Goal: Information Seeking & Learning: Check status

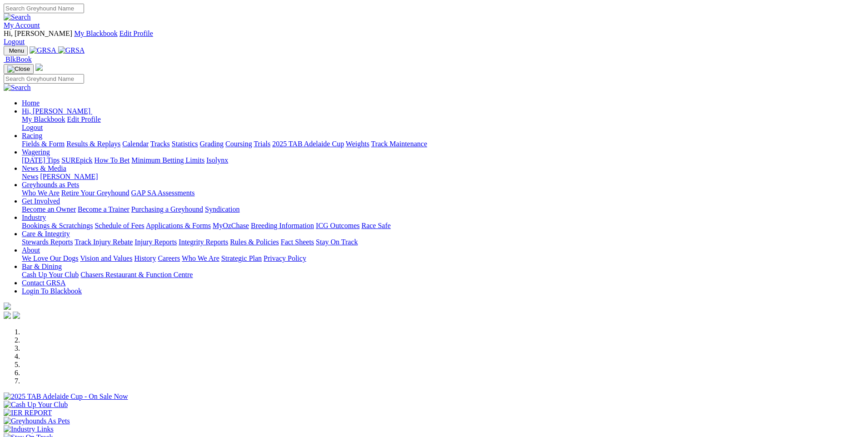
scroll to position [636, 0]
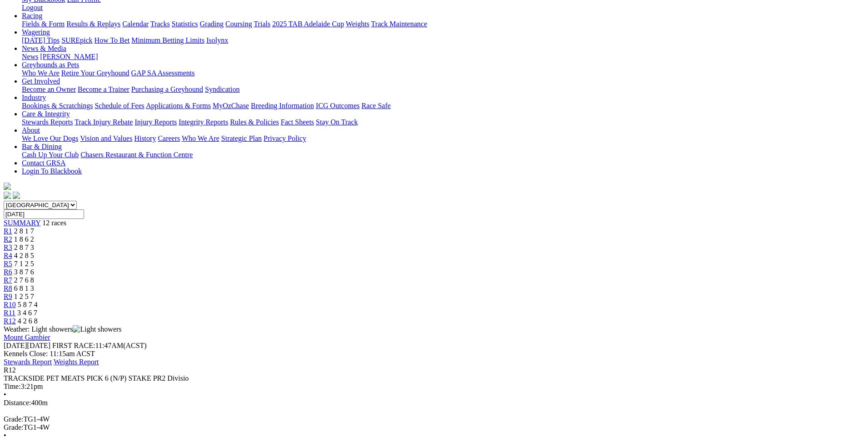
scroll to position [91, 0]
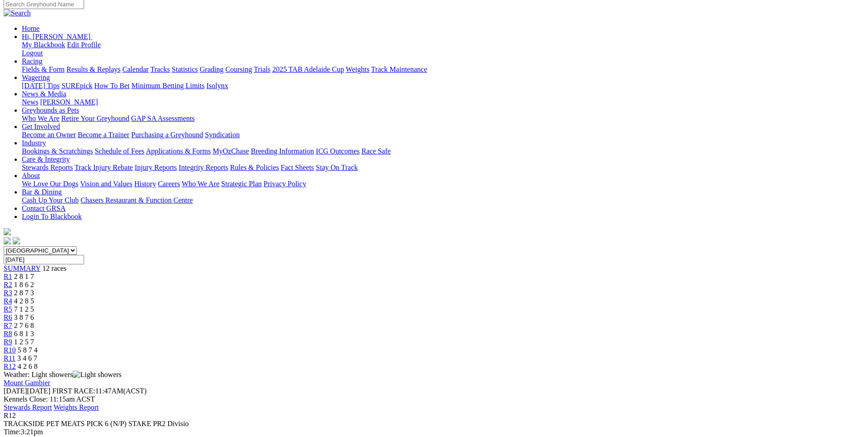
click at [15, 355] on span "R11" at bounding box center [10, 359] width 12 height 8
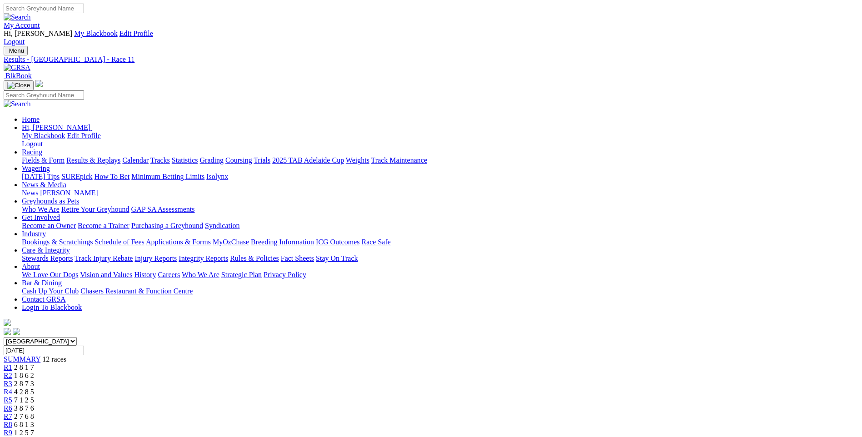
click at [16, 437] on span "R10" at bounding box center [10, 441] width 12 height 8
click at [12, 429] on span "R9" at bounding box center [8, 433] width 9 height 8
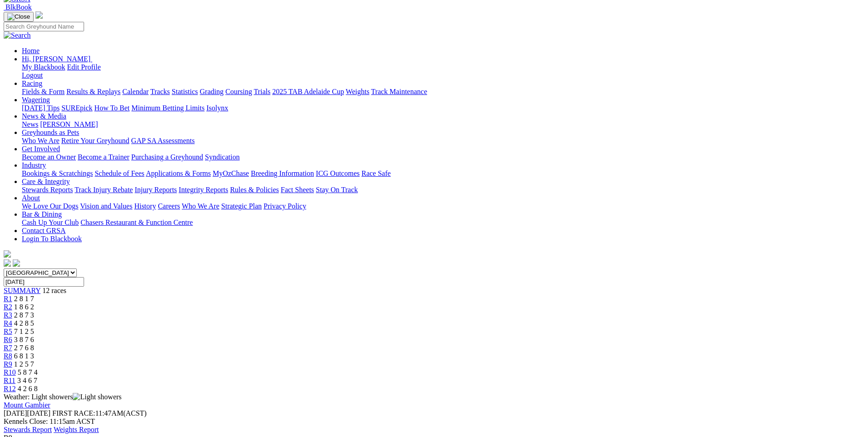
scroll to position [91, 0]
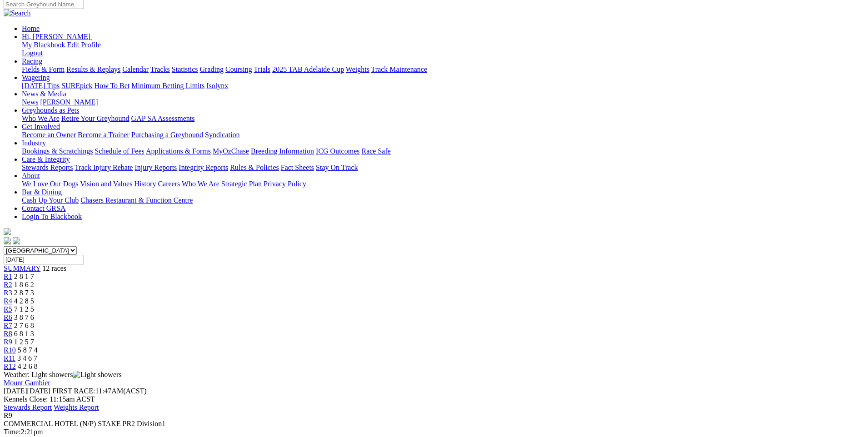
click at [12, 330] on span "R8" at bounding box center [8, 334] width 9 height 8
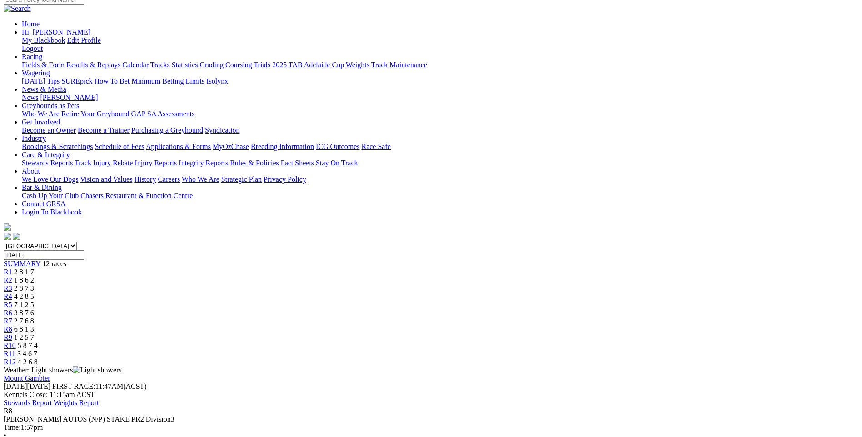
scroll to position [45, 0]
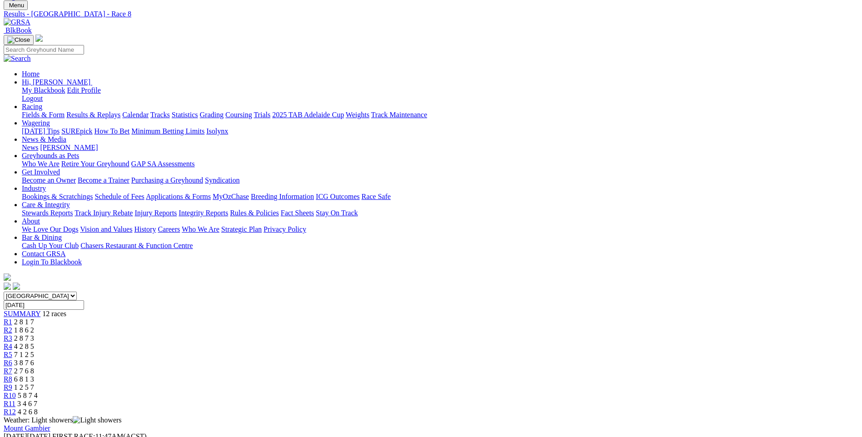
click at [12, 367] on span "R7" at bounding box center [8, 371] width 9 height 8
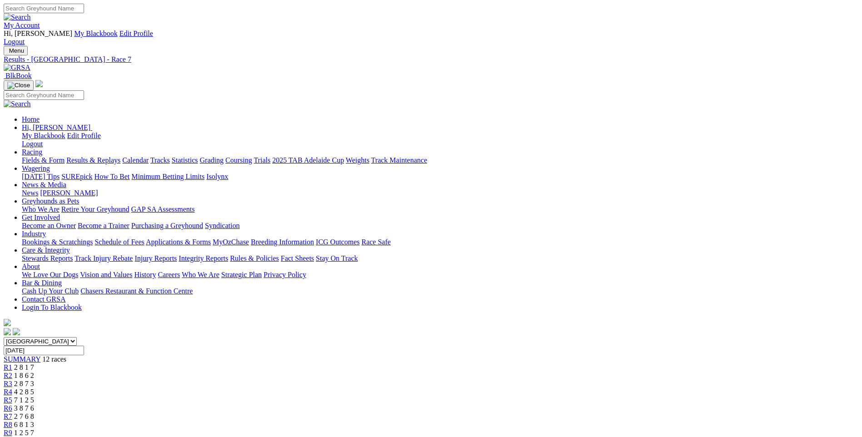
click at [12, 405] on link "R6" at bounding box center [8, 409] width 9 height 8
click at [65, 156] on link "Fields & Form" at bounding box center [43, 160] width 43 height 8
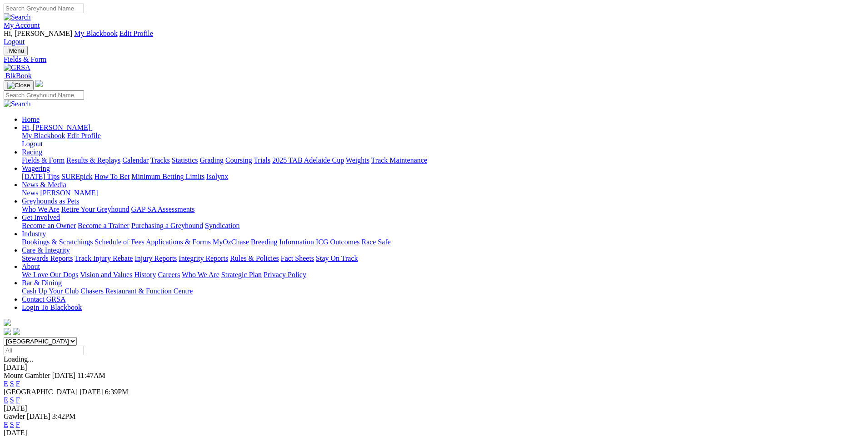
scroll to position [227, 0]
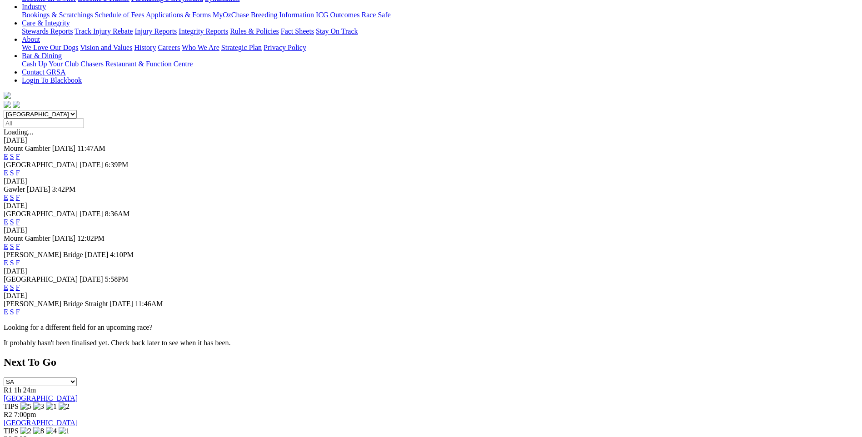
click at [20, 243] on link "F" at bounding box center [18, 247] width 4 height 8
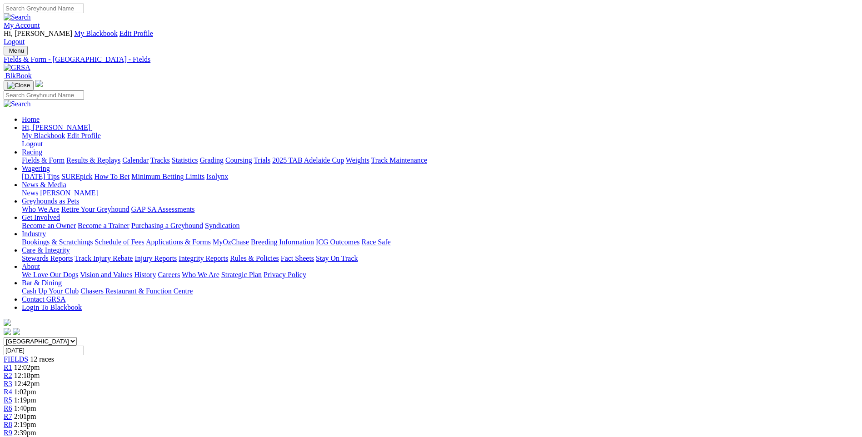
click at [120, 156] on link "Results & Replays" at bounding box center [93, 160] width 54 height 8
